Goal: Task Accomplishment & Management: Manage account settings

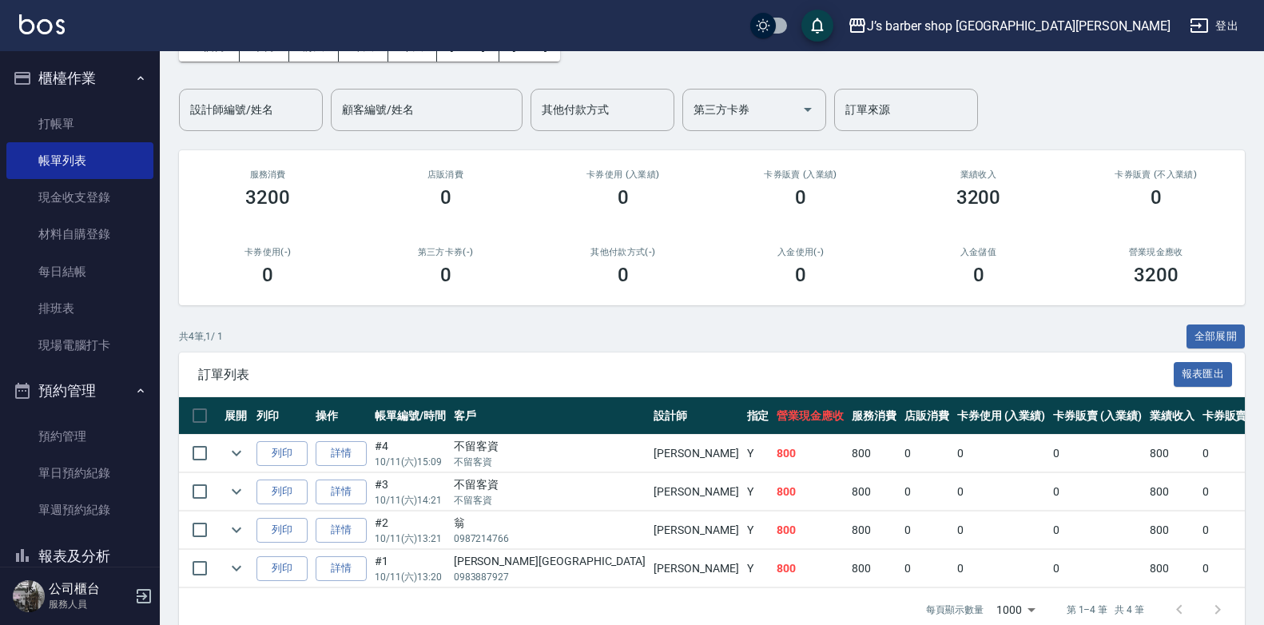
scroll to position [134, 0]
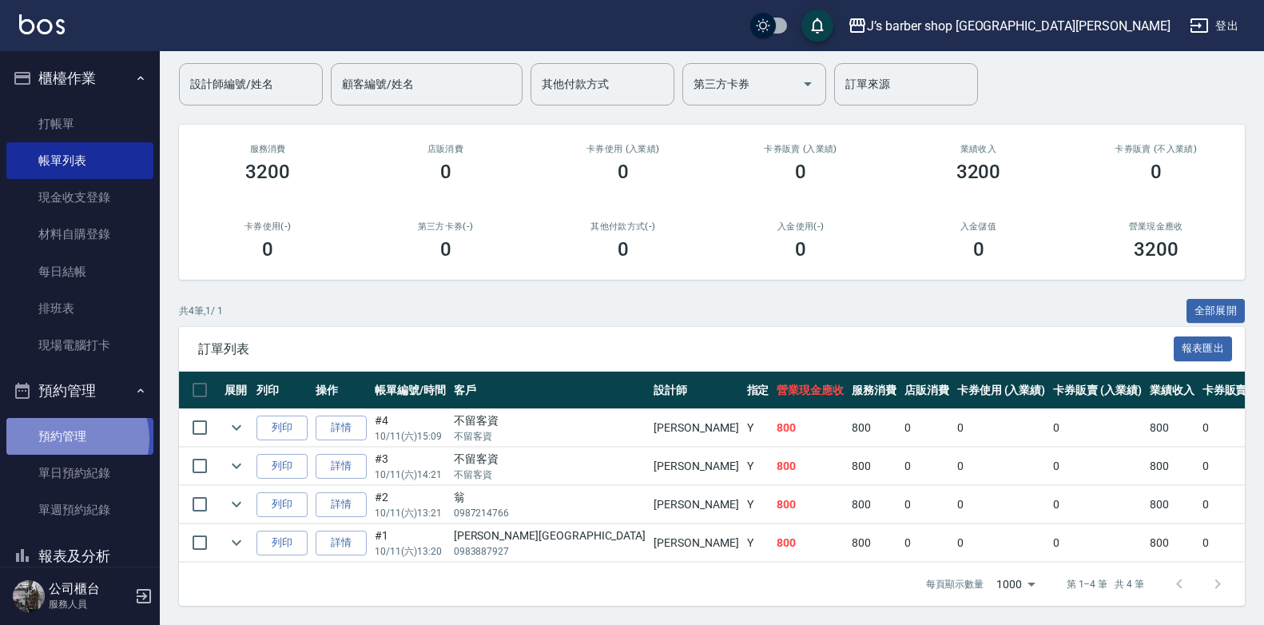
click at [72, 439] on link "預約管理" at bounding box center [79, 436] width 147 height 37
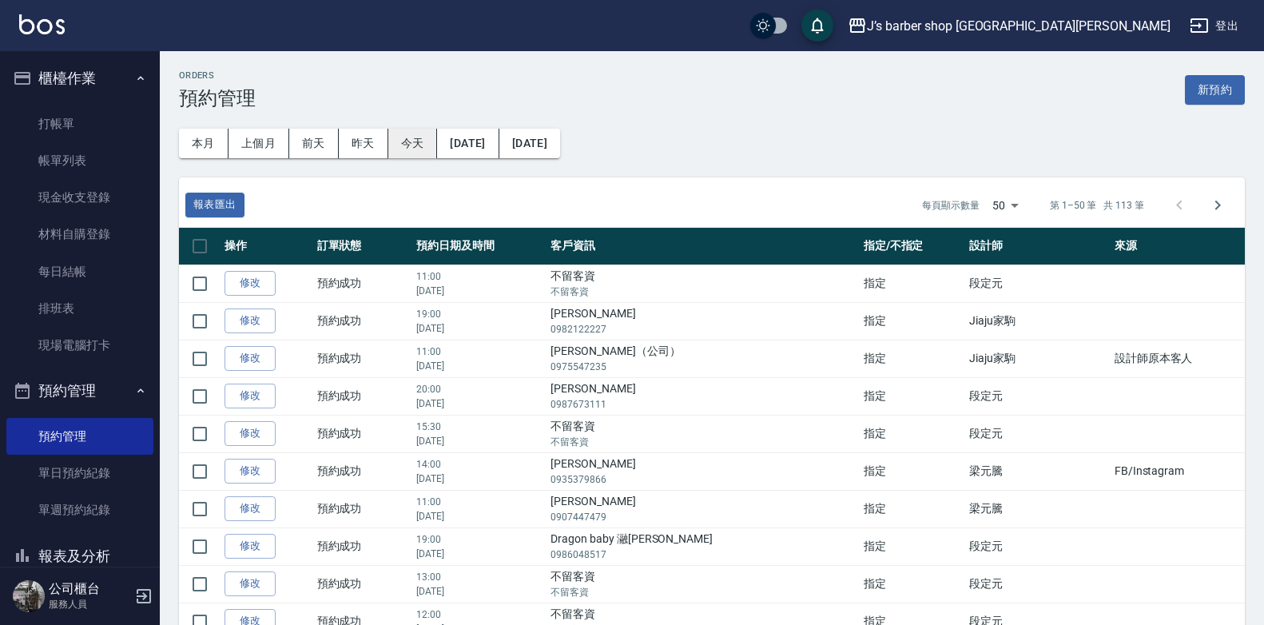
drag, startPoint x: 439, startPoint y: 130, endPoint x: 427, endPoint y: 134, distance: 12.6
click at [435, 131] on div "本月 上個月 [DATE] [DATE] [DATE] [DATE] [DATE]" at bounding box center [369, 144] width 381 height 30
click at [426, 134] on button "今天" at bounding box center [413, 144] width 50 height 30
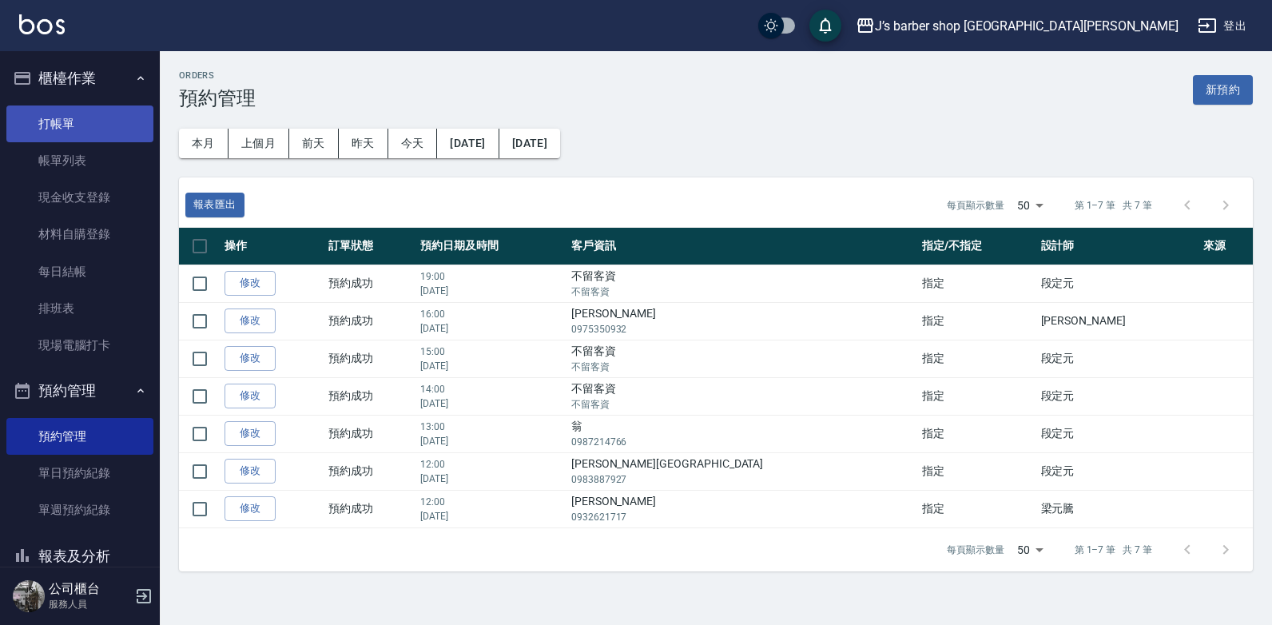
click at [62, 134] on link "打帳單" at bounding box center [79, 123] width 147 height 37
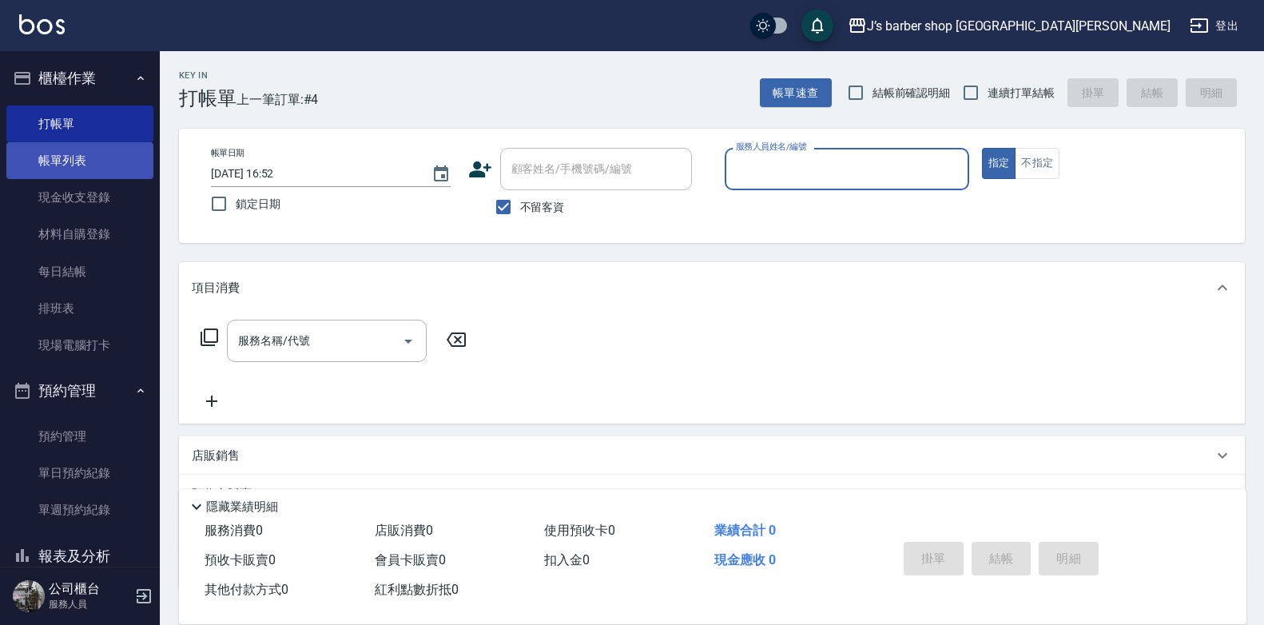
click at [62, 160] on link "帳單列表" at bounding box center [79, 160] width 147 height 37
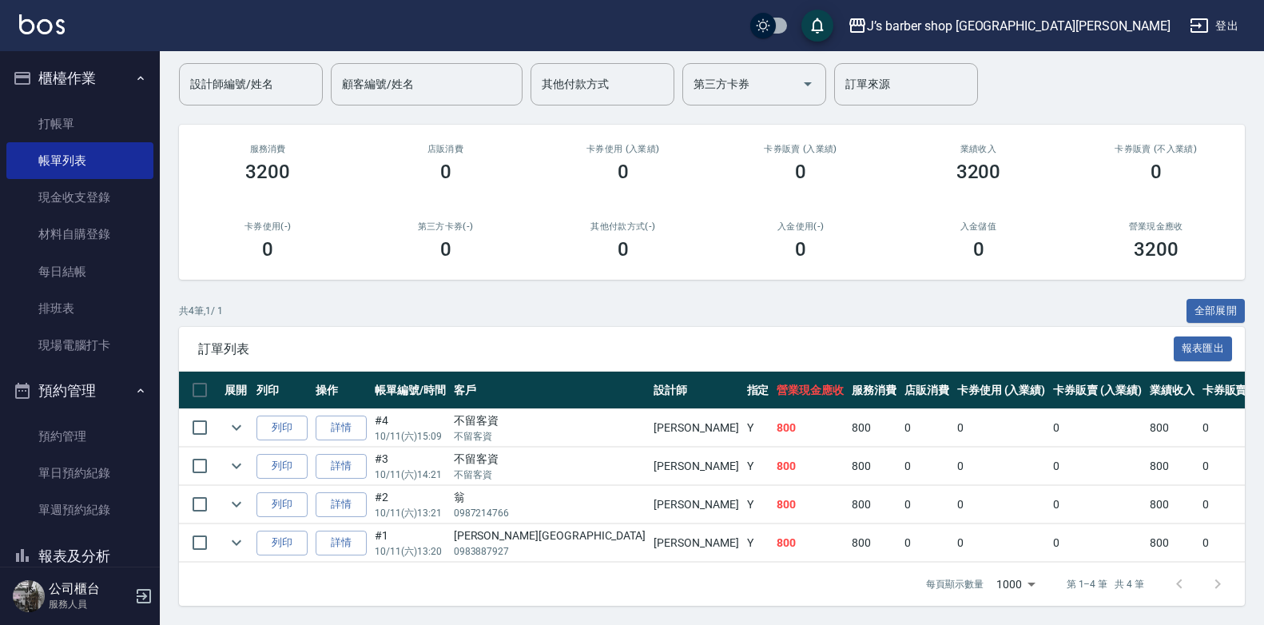
scroll to position [134, 0]
click at [337, 459] on link "詳情" at bounding box center [341, 466] width 51 height 25
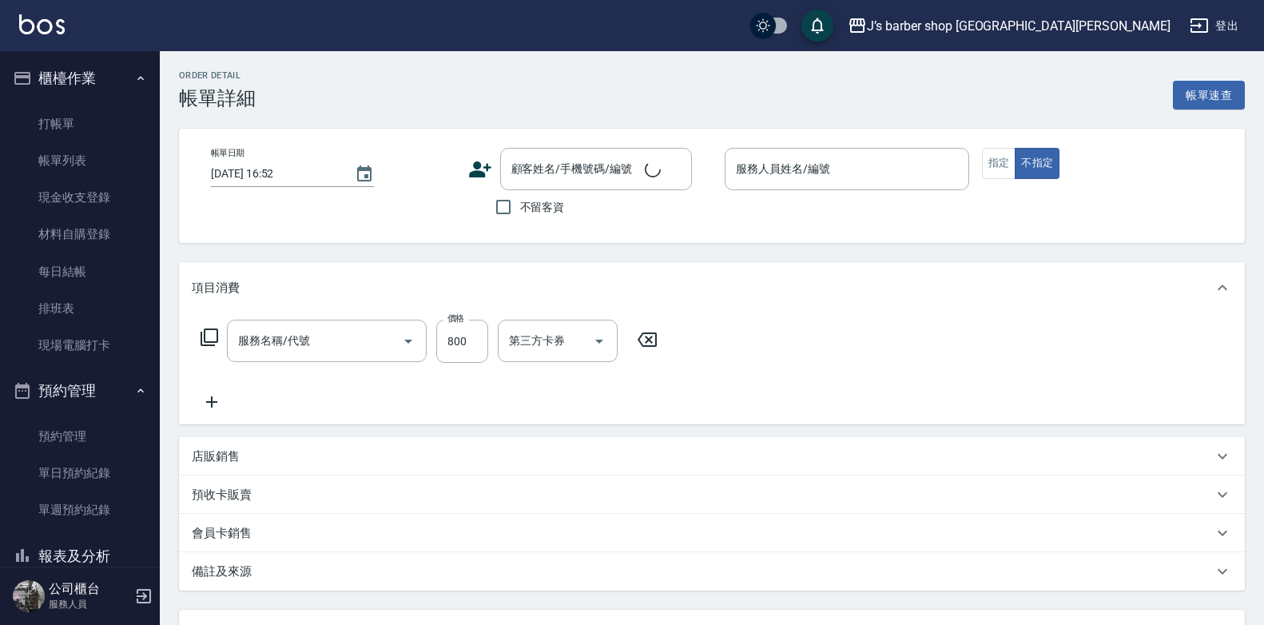
type input "[DATE] 14:21"
checkbox input "true"
type input "[PERSON_NAME](無代號)"
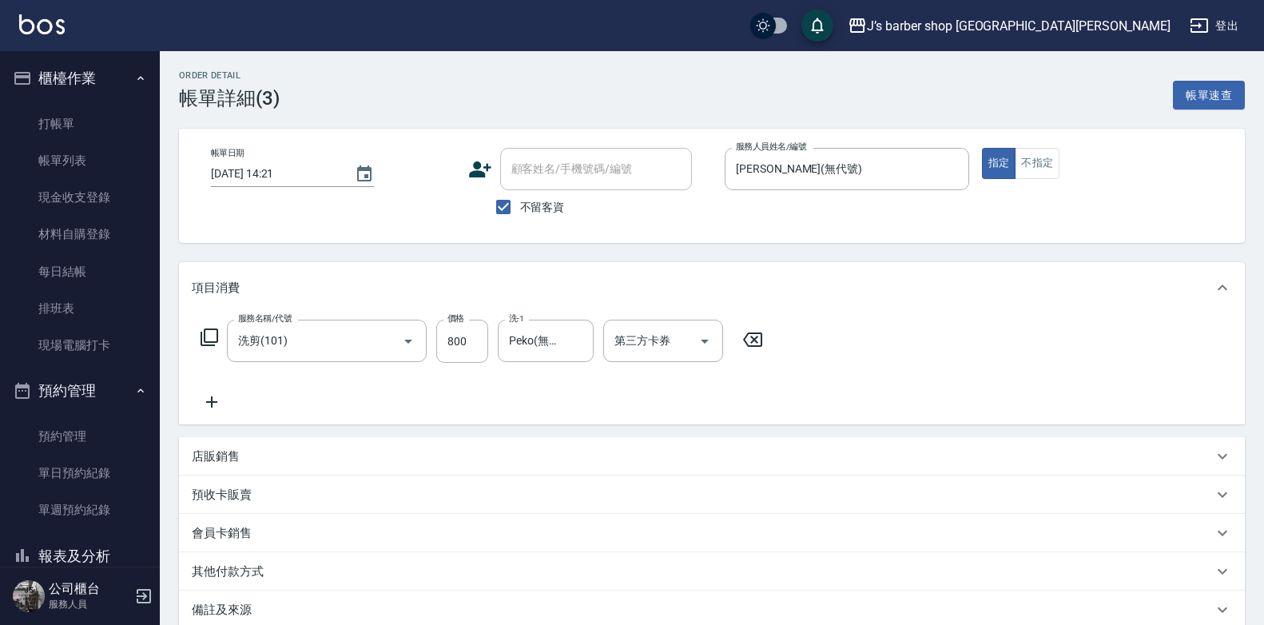
type input "洗剪(101)"
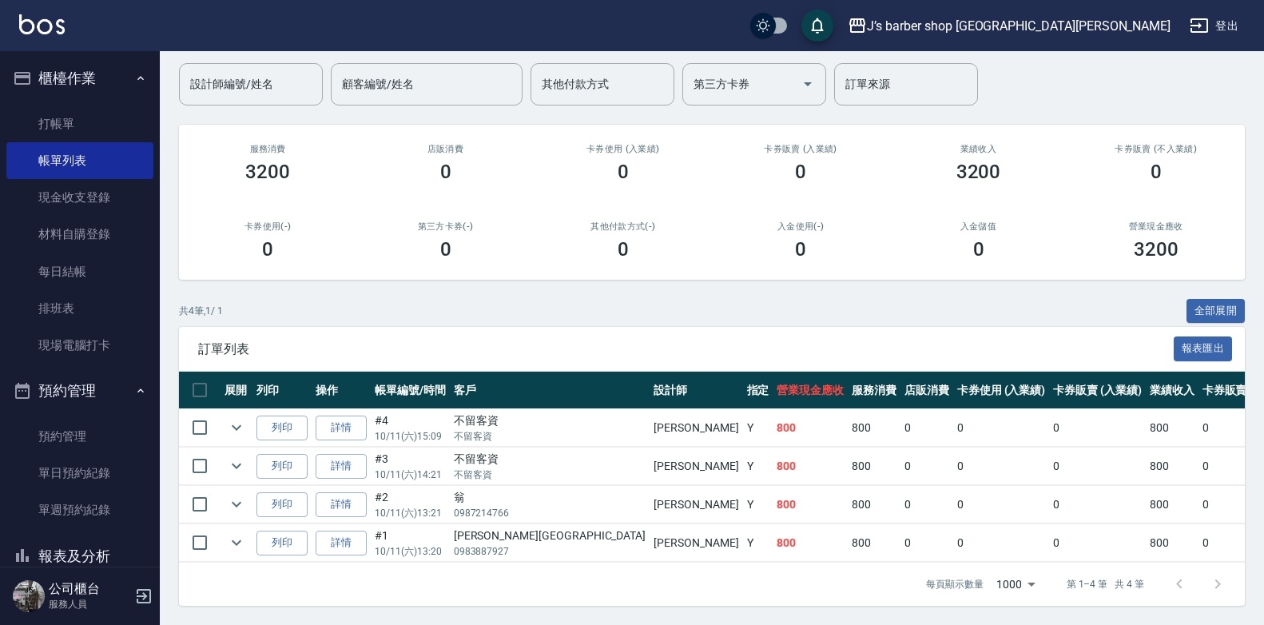
scroll to position [134, 0]
click at [203, 417] on input "checkbox" at bounding box center [200, 428] width 34 height 34
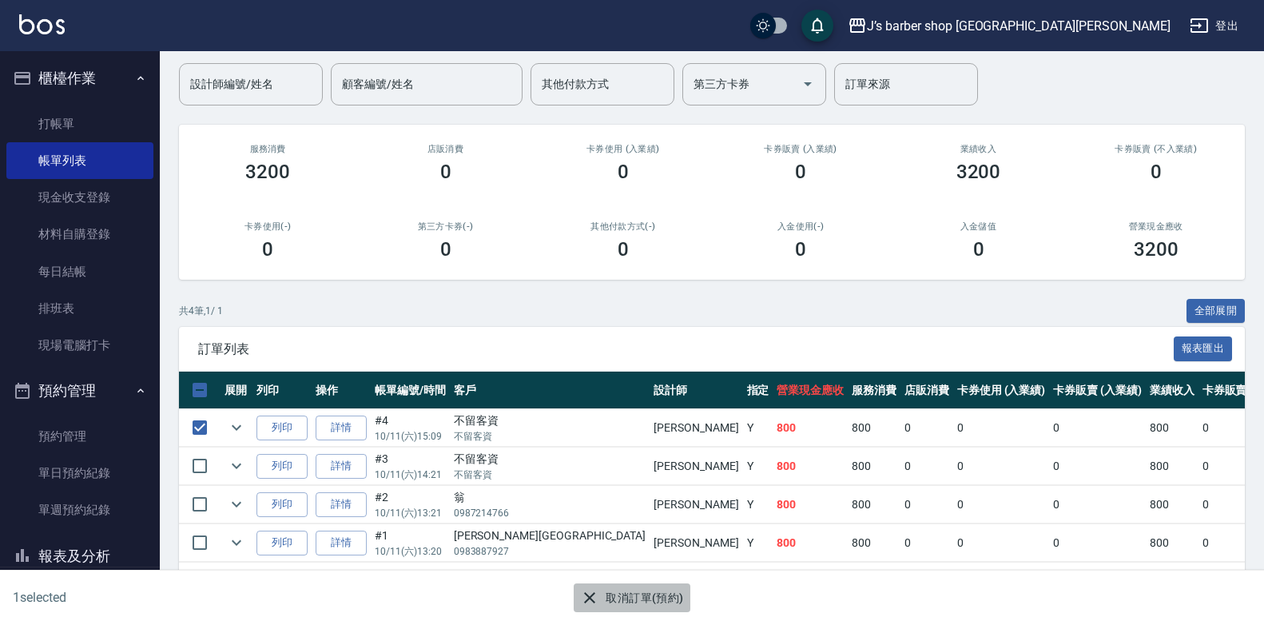
click at [614, 595] on button "取消訂單(預約)" at bounding box center [632, 598] width 116 height 30
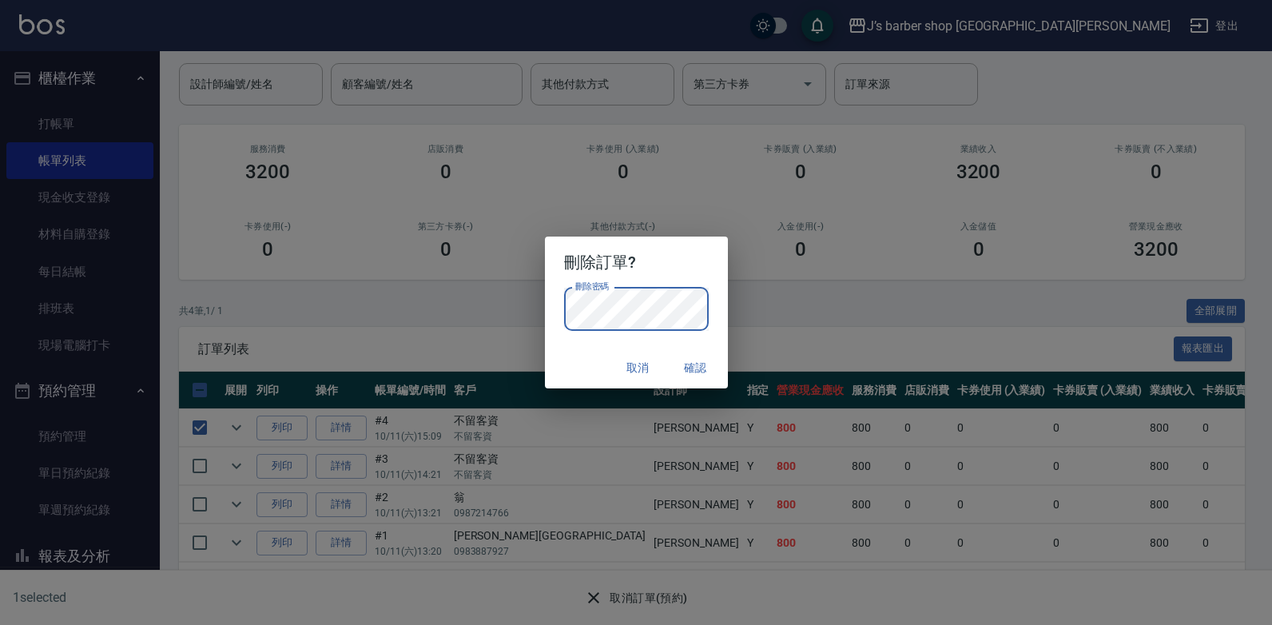
click at [694, 359] on button "確認" at bounding box center [695, 368] width 51 height 30
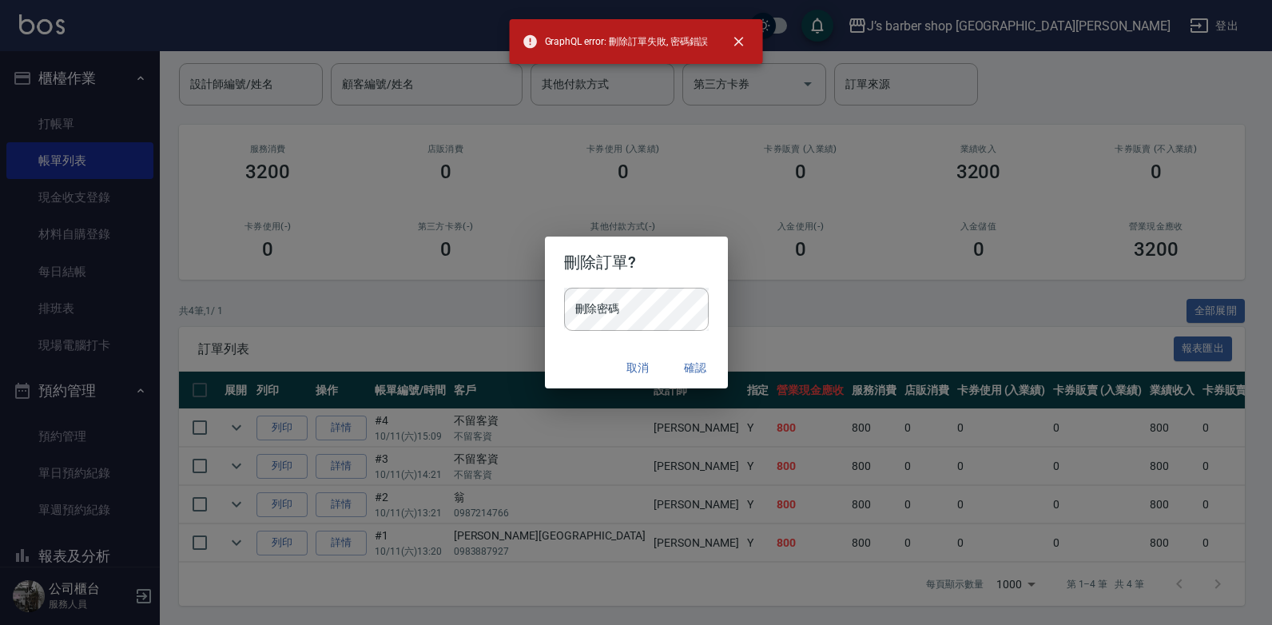
click at [636, 362] on button "取消" at bounding box center [638, 368] width 51 height 30
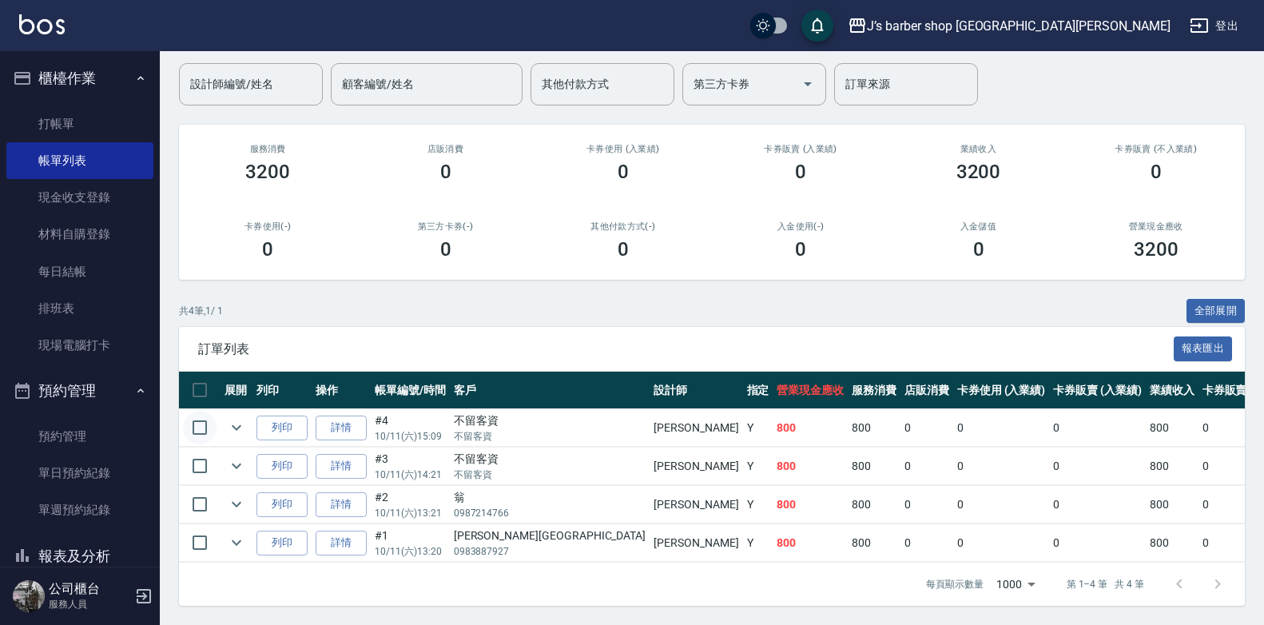
click at [206, 416] on input "checkbox" at bounding box center [200, 428] width 34 height 34
checkbox input "true"
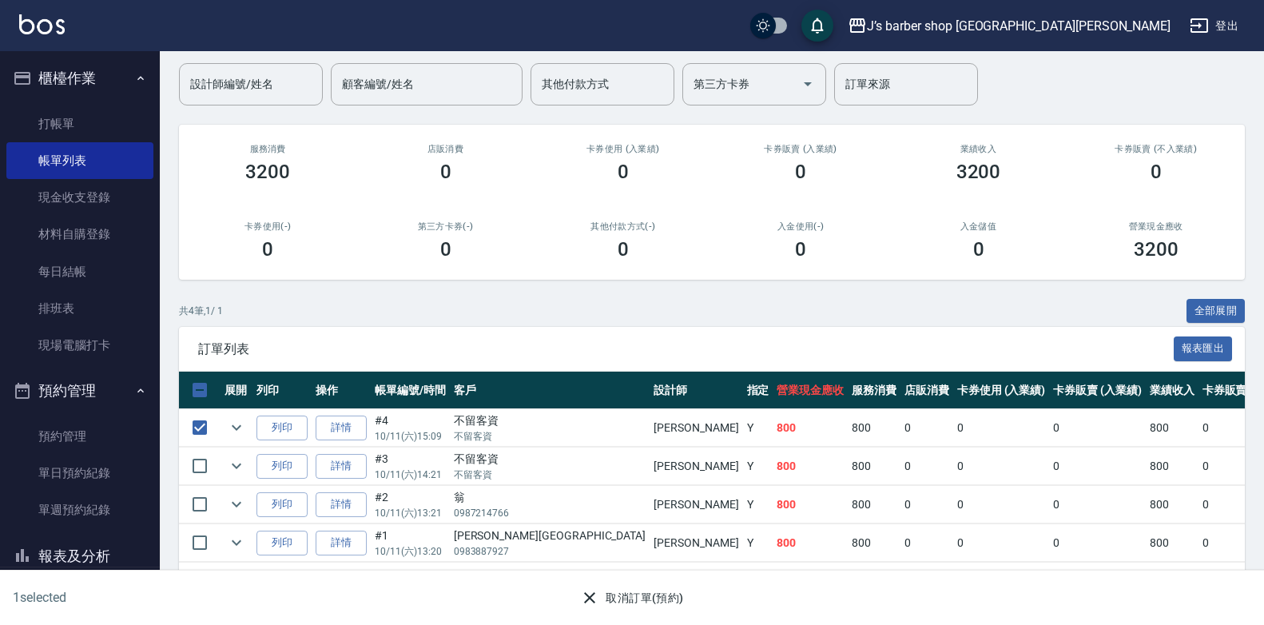
click at [672, 600] on button "取消訂單(預約)" at bounding box center [632, 598] width 116 height 30
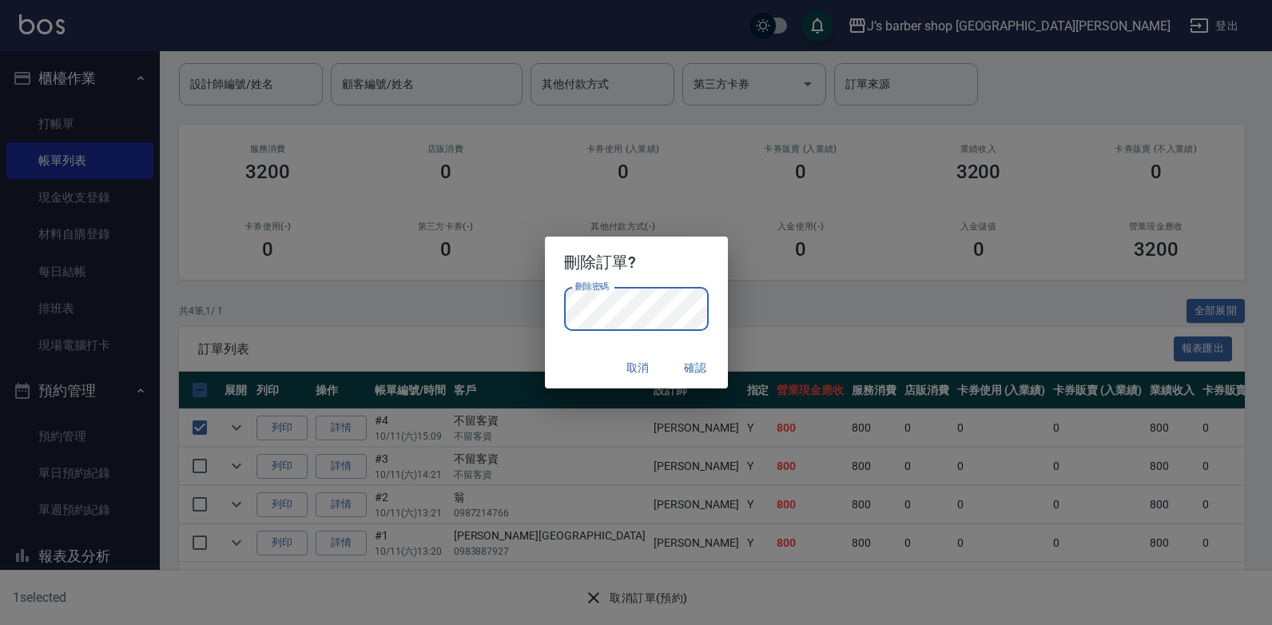
click at [690, 364] on button "確認" at bounding box center [695, 368] width 51 height 30
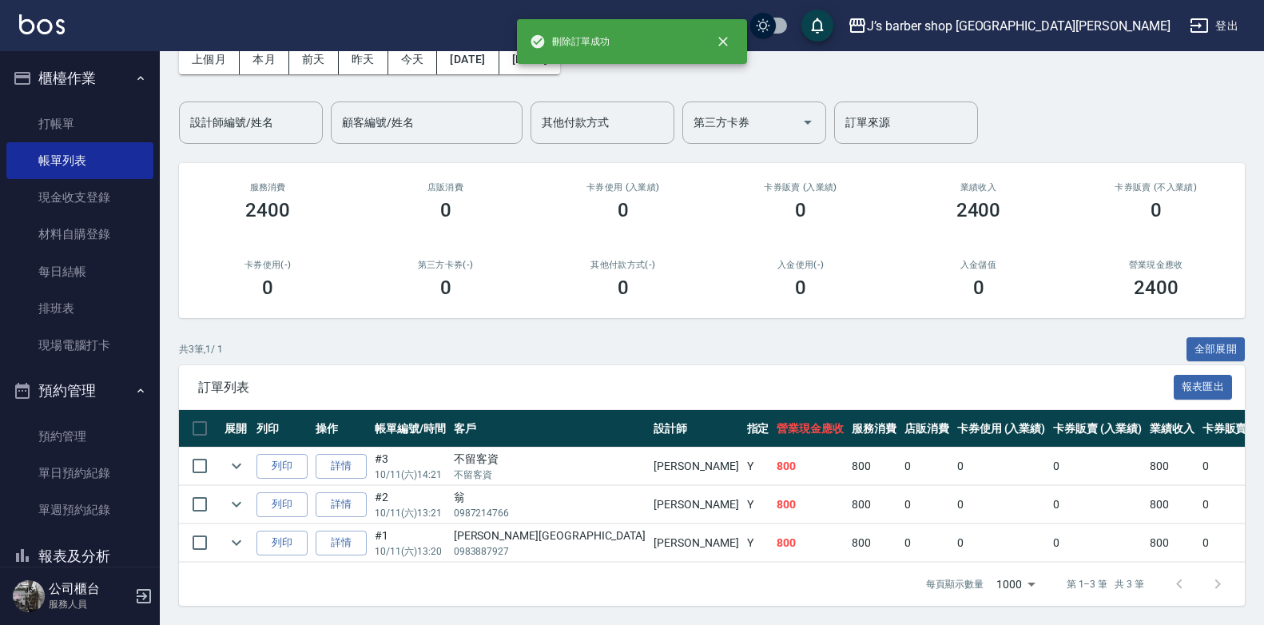
scroll to position [96, 0]
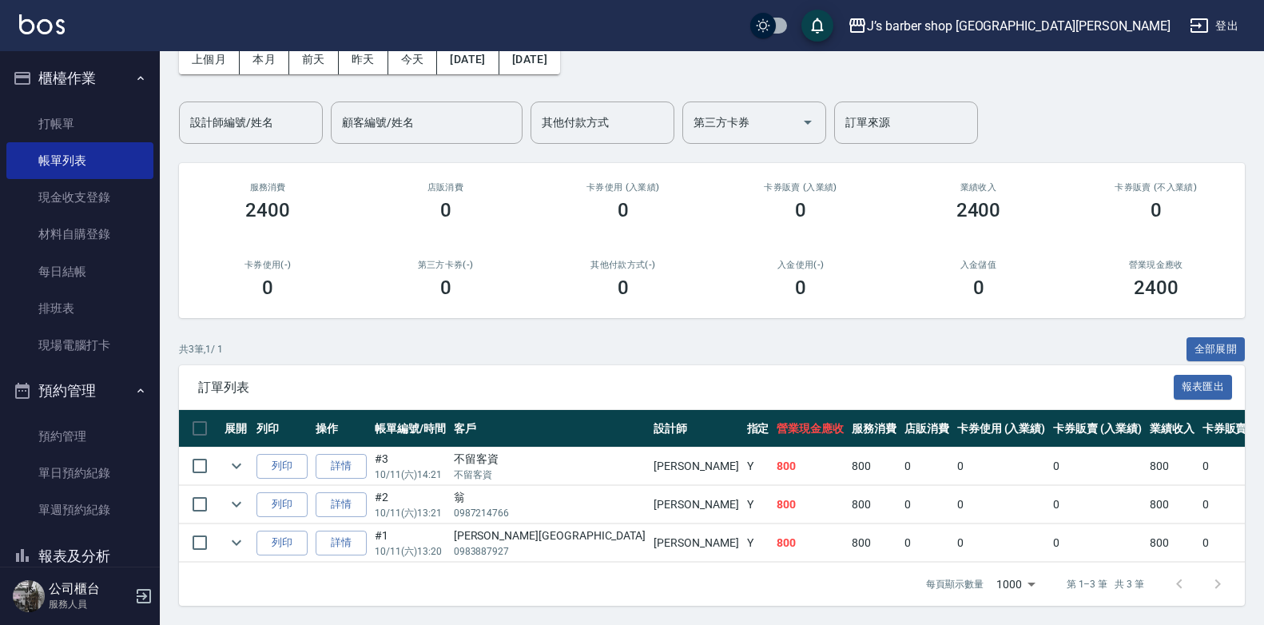
click at [640, 337] on div "共 3 筆, 1 / 1 全部展開" at bounding box center [712, 349] width 1066 height 25
